Goal: Task Accomplishment & Management: Manage account settings

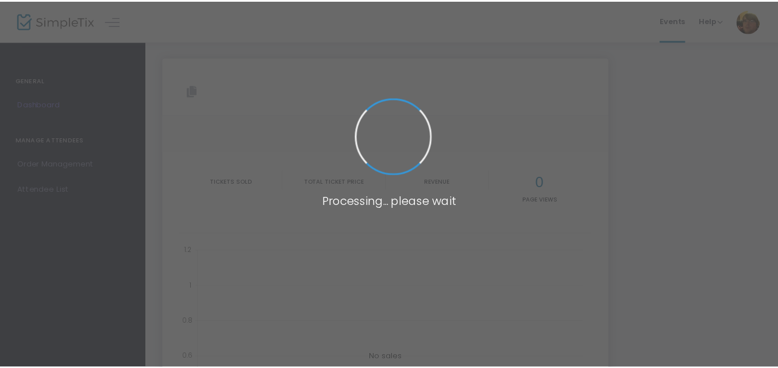
scroll to position [35, 0]
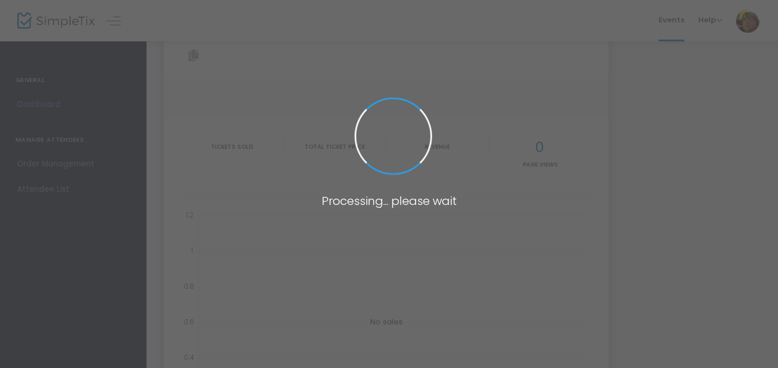
type input "[URL][DOMAIN_NAME]"
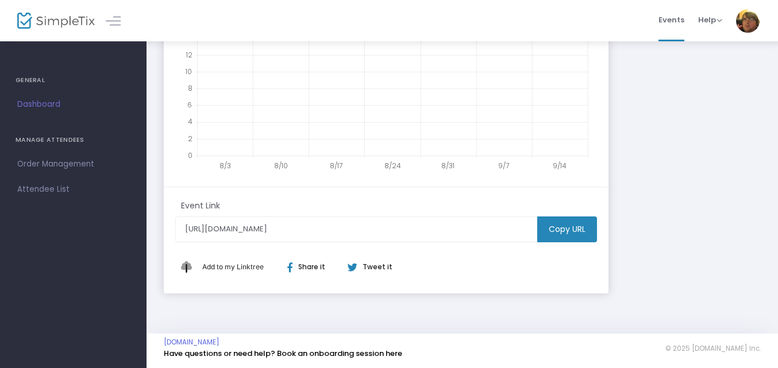
scroll to position [14, 0]
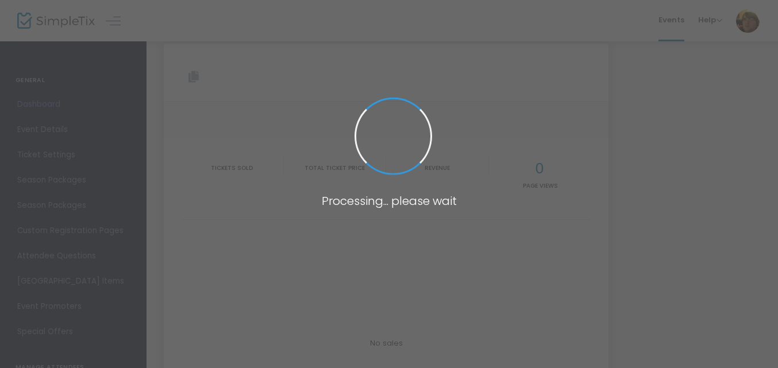
type input "[URL][DOMAIN_NAME]"
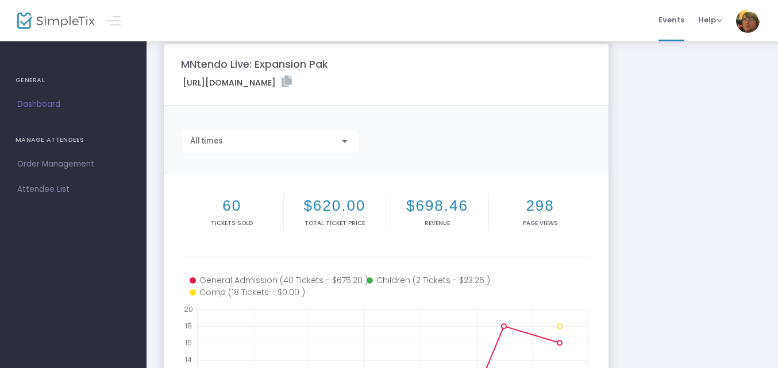
click at [674, 195] on div "MNtendo Live: Expansion Pak [URL][DOMAIN_NAME] Copy All times 60 Tickets sold $…" at bounding box center [462, 330] width 609 height 572
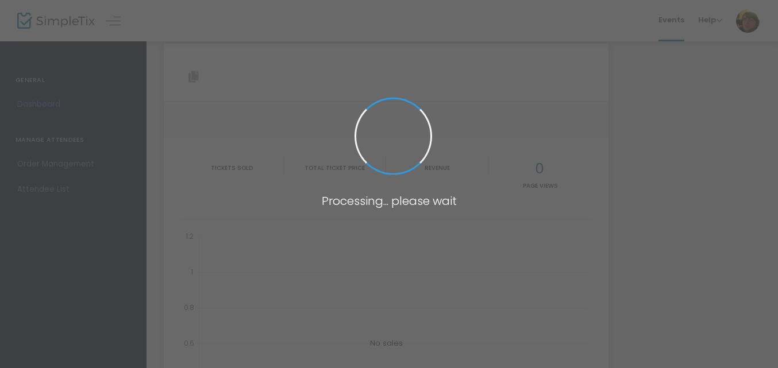
scroll to position [14, 0]
type input "[URL][DOMAIN_NAME]"
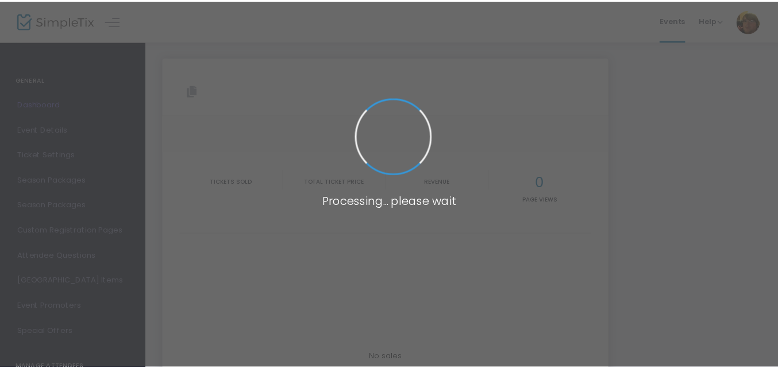
scroll to position [14, 0]
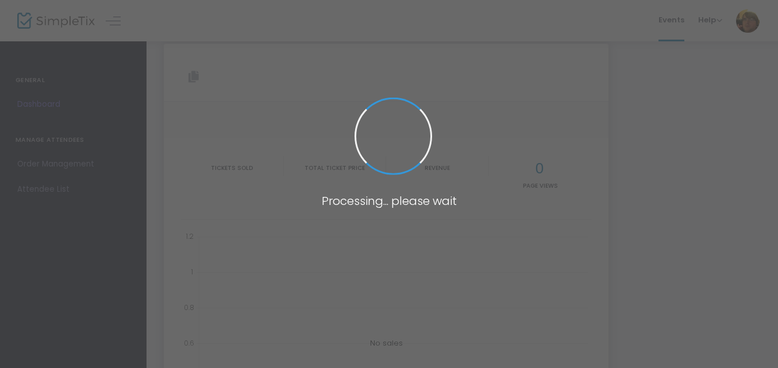
type input "[URL][DOMAIN_NAME]"
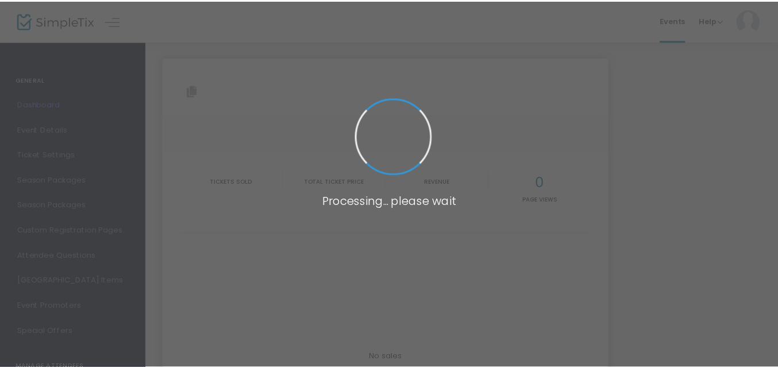
scroll to position [14, 0]
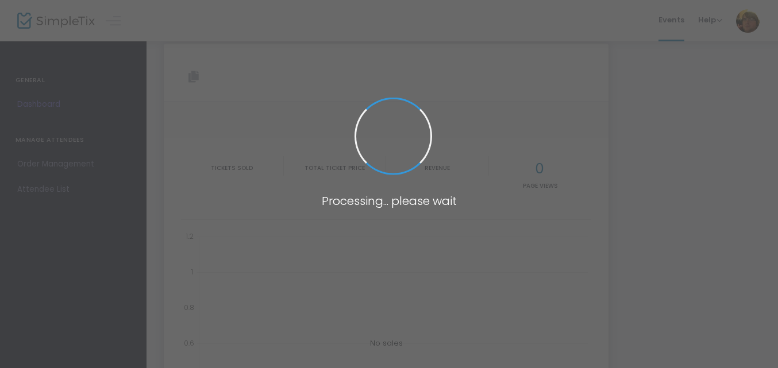
type input "[URL][DOMAIN_NAME]"
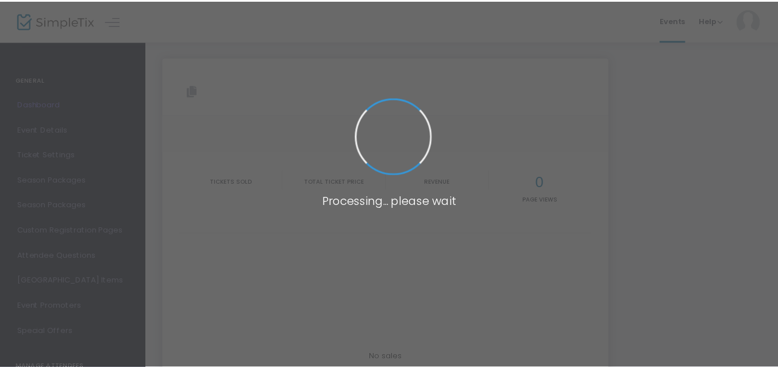
scroll to position [14, 0]
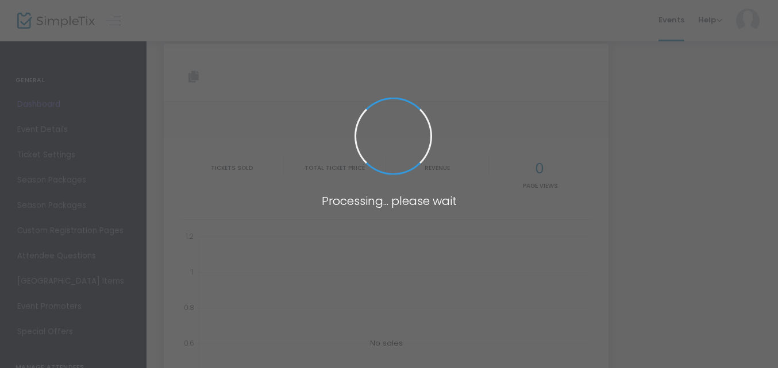
type input "[URL][DOMAIN_NAME]"
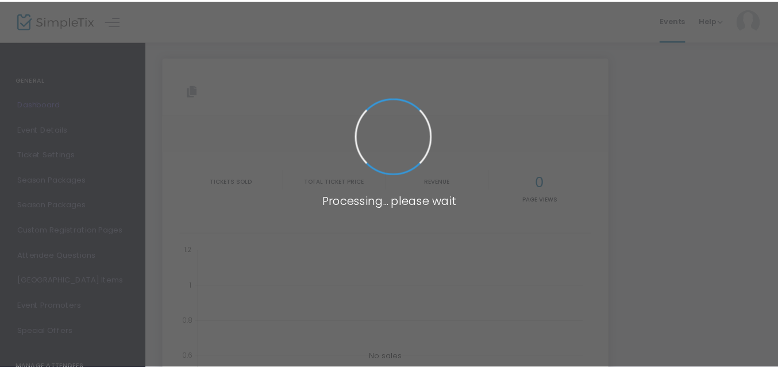
scroll to position [14, 0]
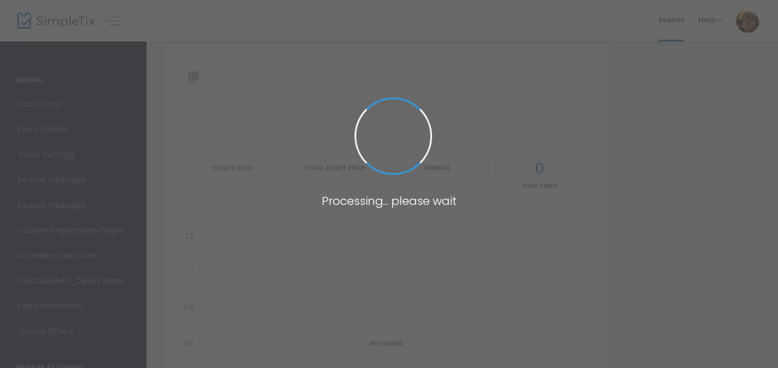
type input "[URL][DOMAIN_NAME]"
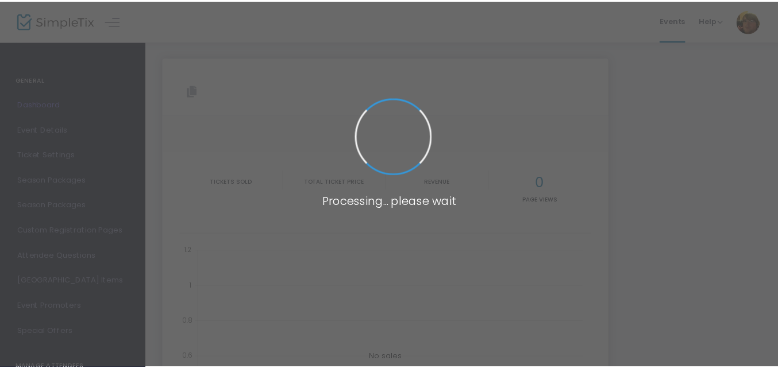
scroll to position [14, 0]
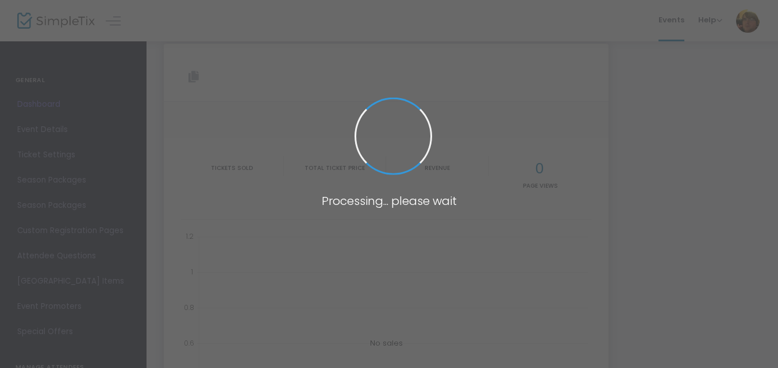
type input "[URL][DOMAIN_NAME]"
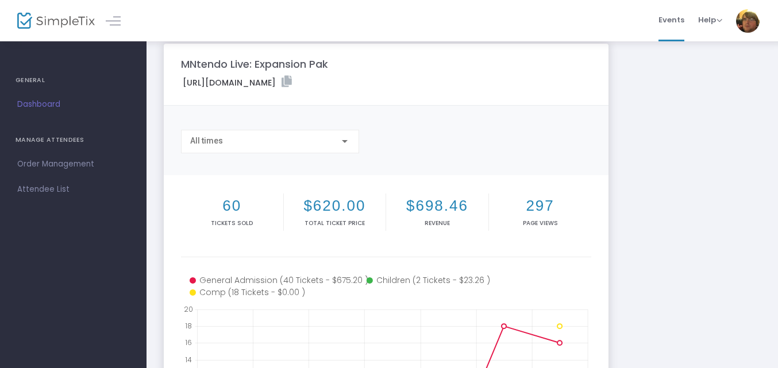
click at [639, 198] on div "MNtendo Live: Expansion Pak [URL][DOMAIN_NAME] Copy All times 60 Tickets sold $…" at bounding box center [462, 330] width 609 height 572
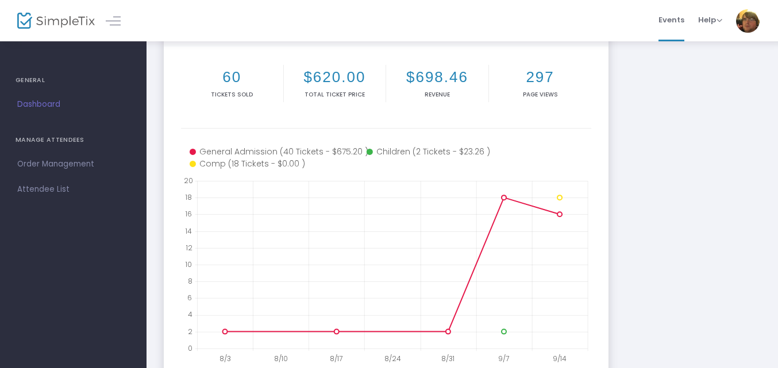
scroll to position [239, 0]
